Goal: Check status

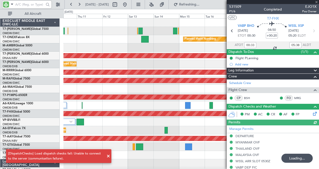
click at [316, 2] on div at bounding box center [273, 2] width 92 height 4
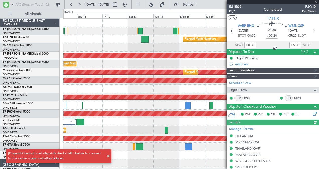
type input "[PERSON_NAME] (SYS)"
type input "7052"
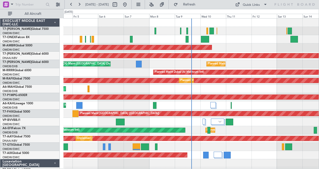
click at [146, 39] on div "Planned Maint Nurnberg" at bounding box center [191, 39] width 256 height 8
